Goal: Transaction & Acquisition: Book appointment/travel/reservation

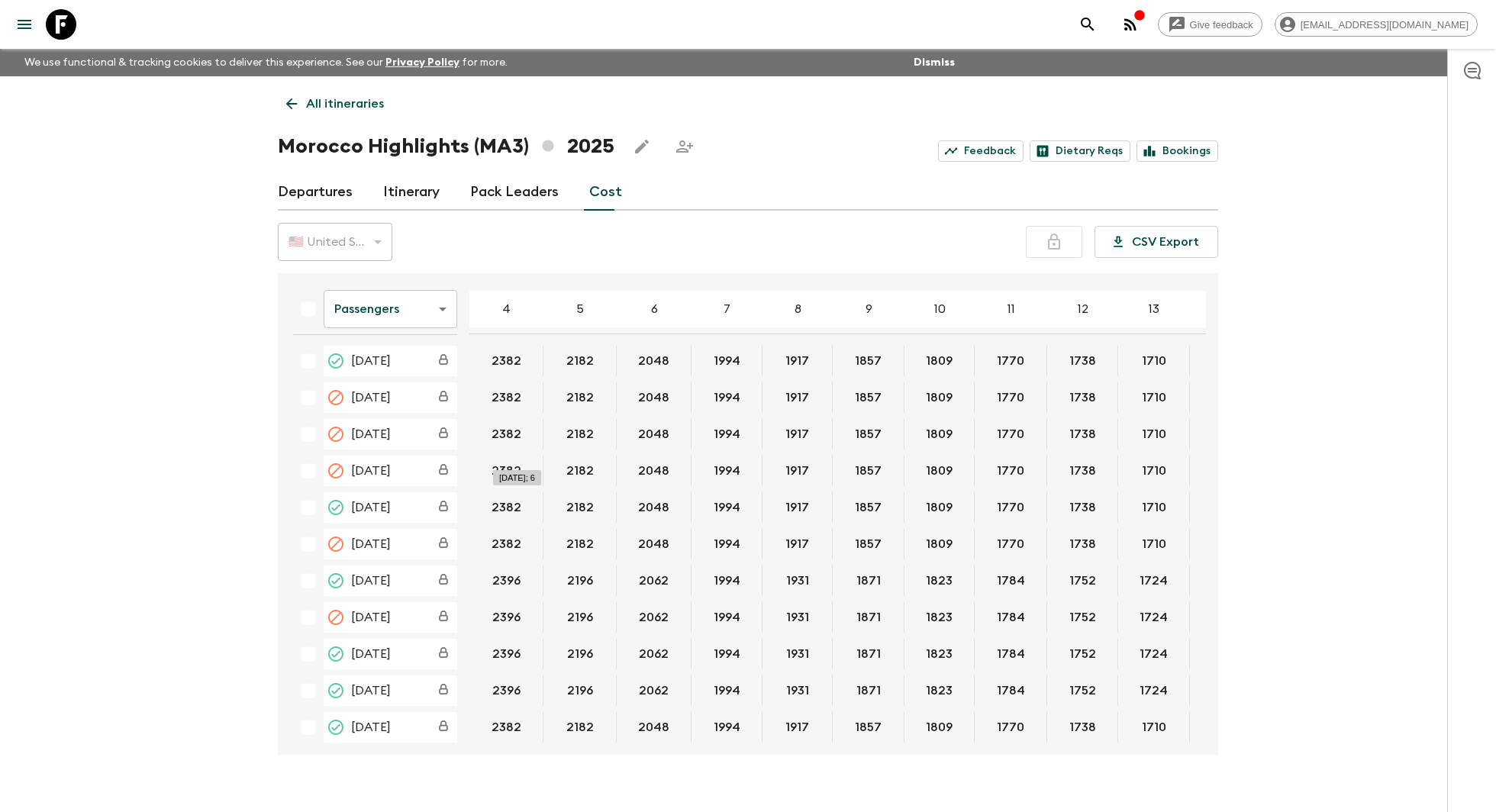
scroll to position [0, 137]
click at [292, 109] on icon at bounding box center [292, 104] width 17 height 17
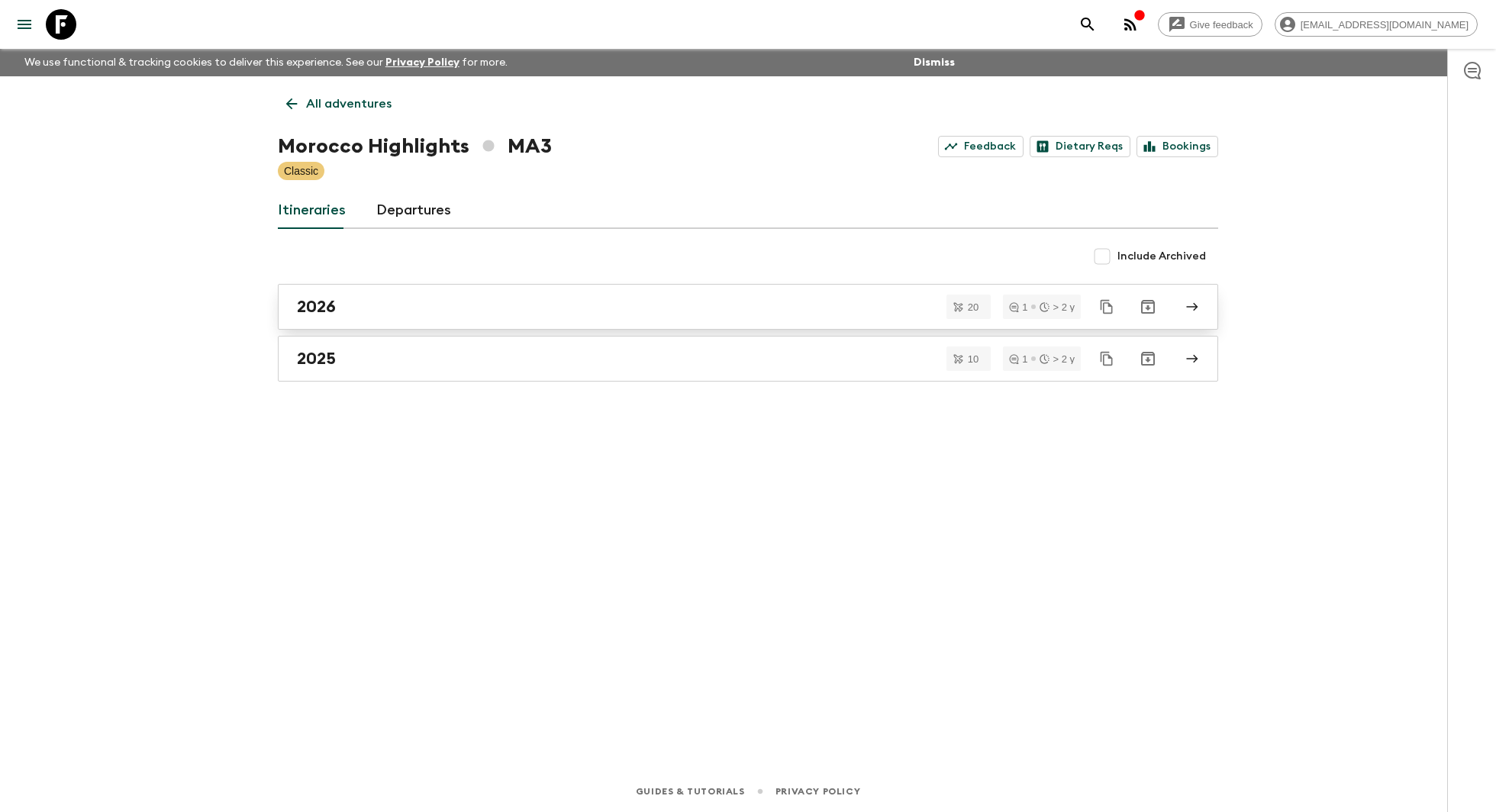
click at [506, 294] on link "2026" at bounding box center [748, 307] width 940 height 46
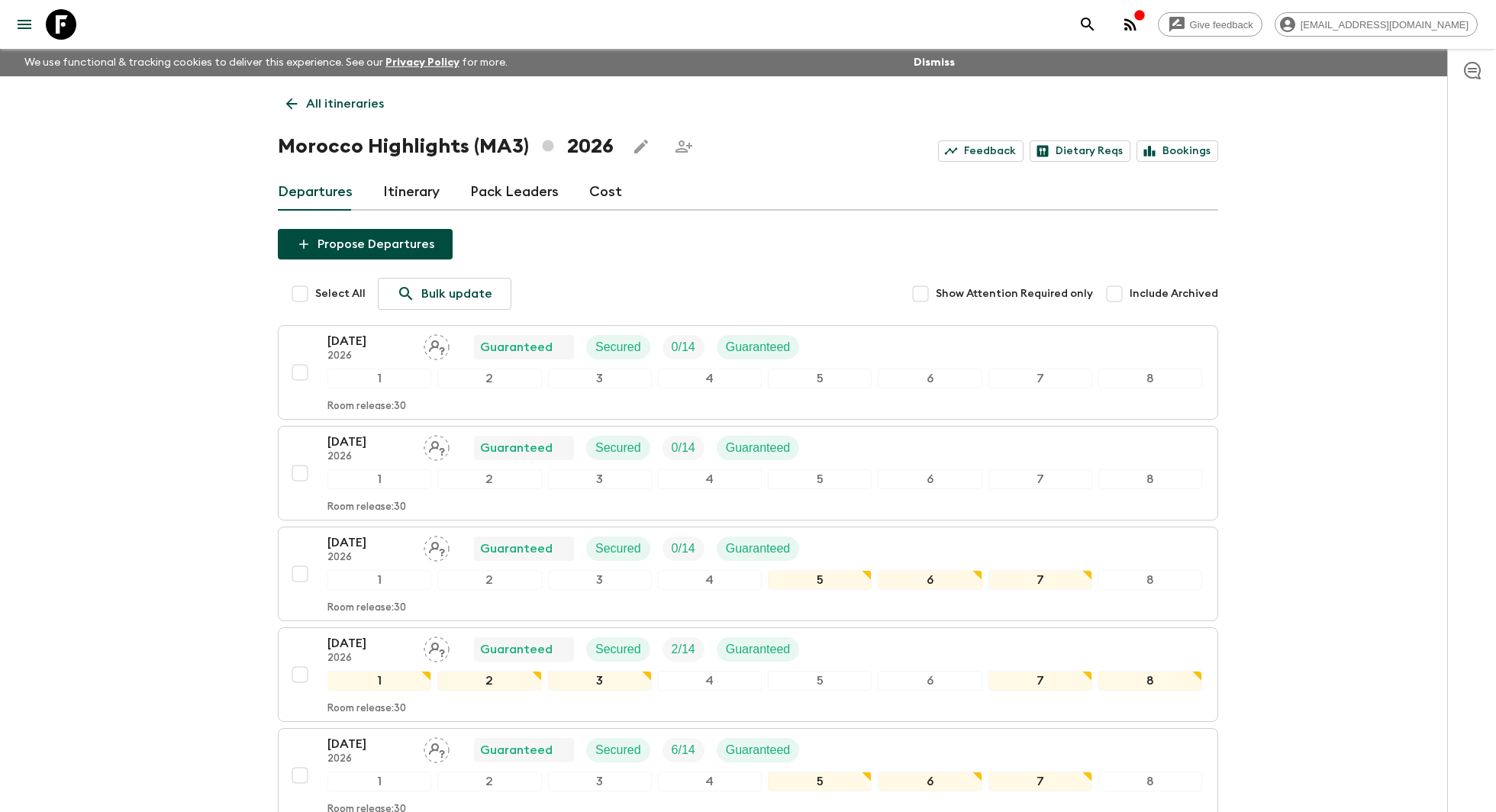
click at [596, 192] on link "Cost" at bounding box center [606, 192] width 33 height 37
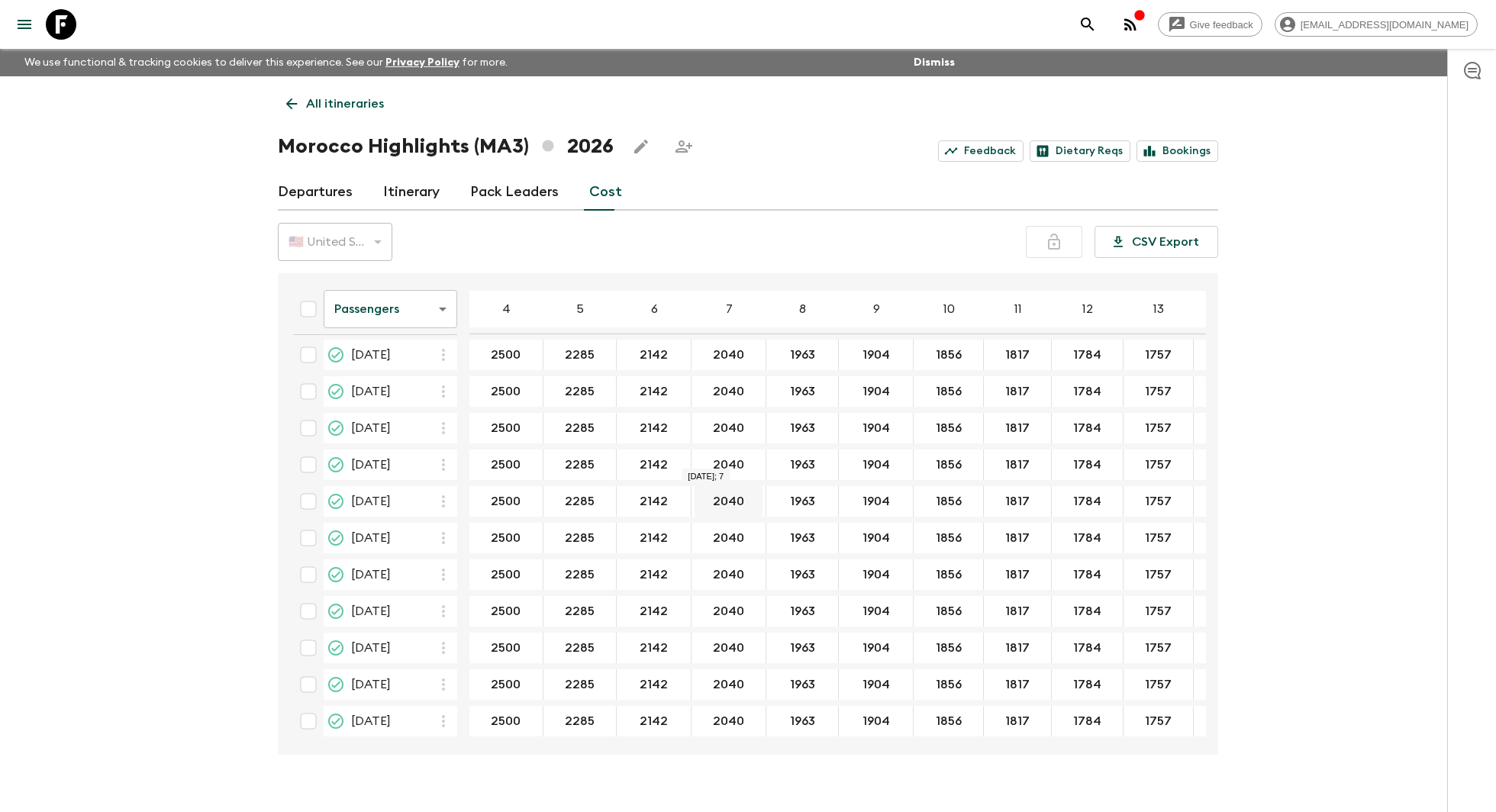
scroll to position [80, 0]
click at [133, 359] on div "Give feedback fatimazahra@amazingmorocco.com We use functional & tracking cooki…" at bounding box center [748, 419] width 1496 height 839
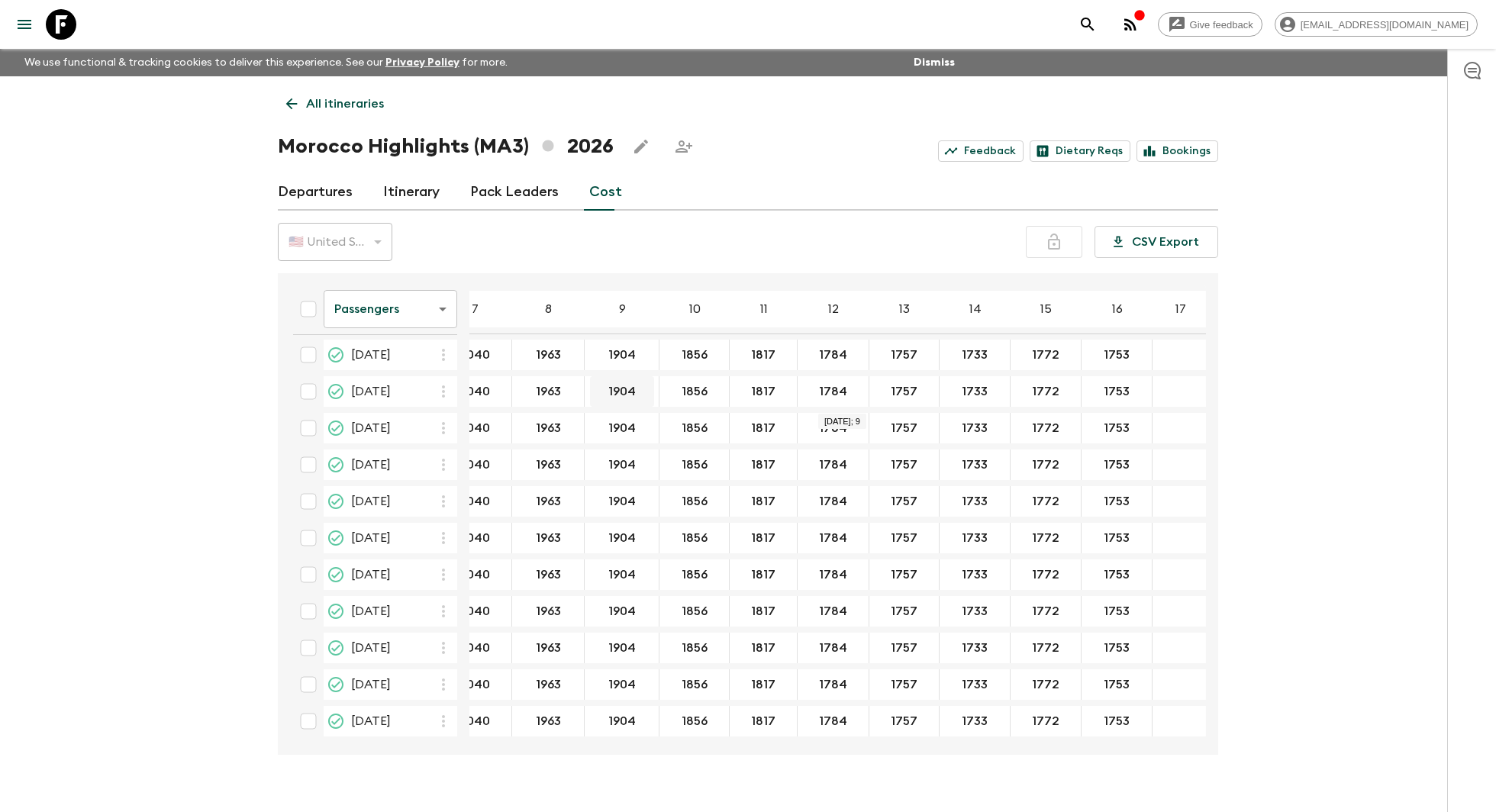
scroll to position [80, 287]
